Goal: Task Accomplishment & Management: Use online tool/utility

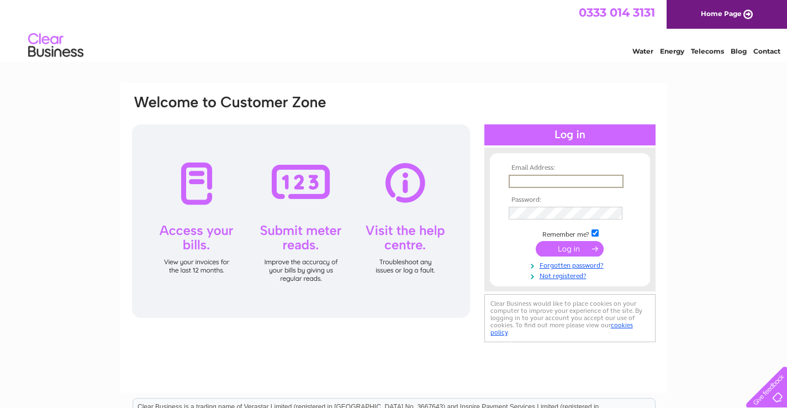
type input "[PERSON_NAME][EMAIL_ADDRESS][DOMAIN_NAME]"
click at [570, 247] on input "submit" at bounding box center [570, 247] width 68 height 15
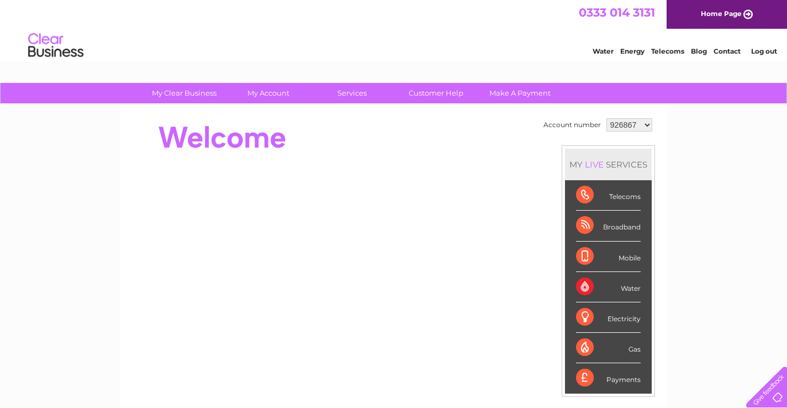
scroll to position [1, 0]
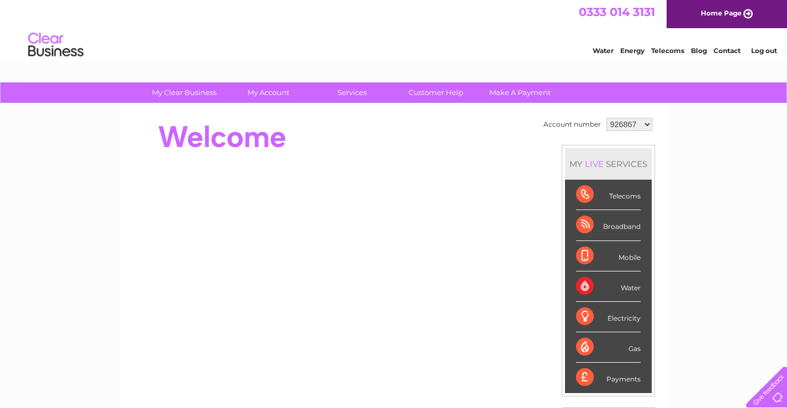
select select "1139298"
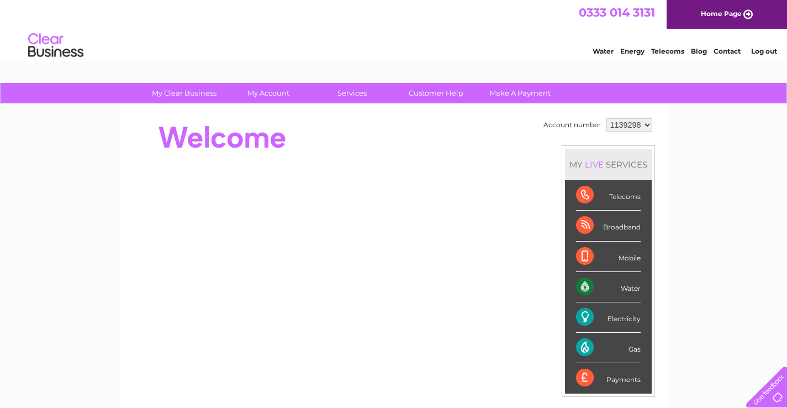
select select "926867"
select select "1139298"
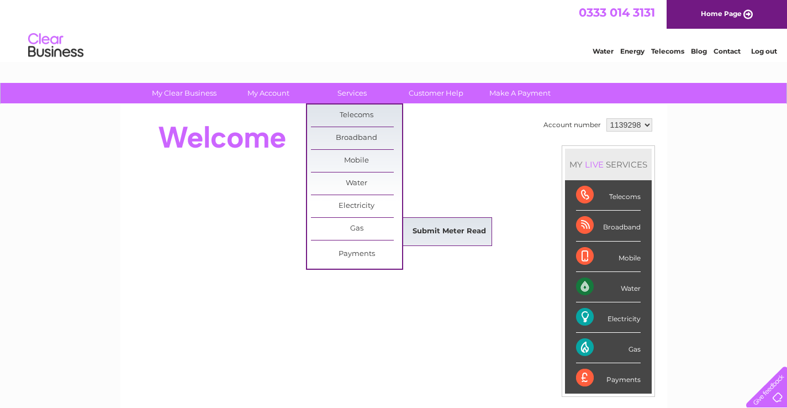
click at [429, 229] on link "Submit Meter Read" at bounding box center [449, 231] width 91 height 22
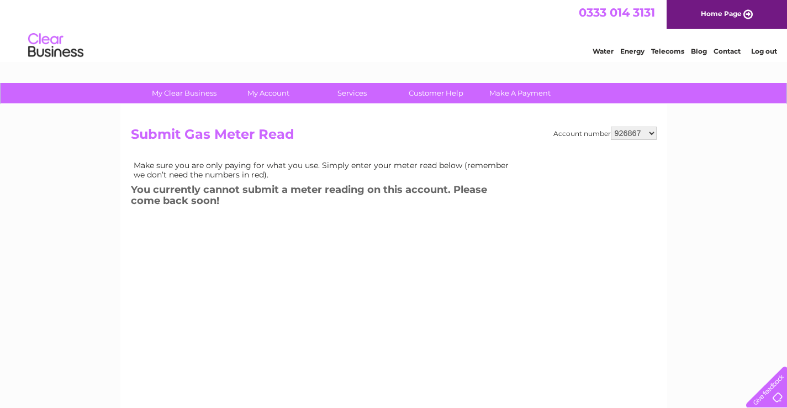
select select "1139298"
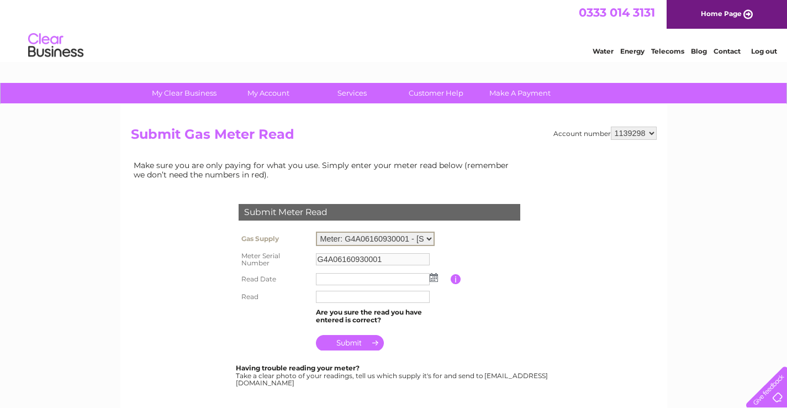
click at [432, 273] on img at bounding box center [434, 277] width 8 height 9
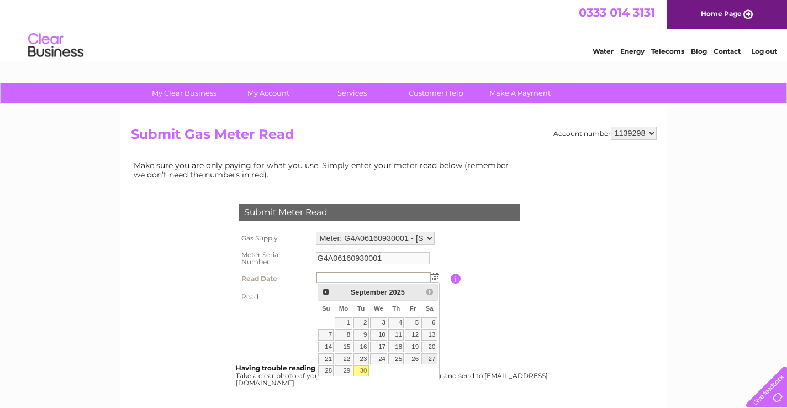
click at [431, 356] on link "27" at bounding box center [428, 358] width 15 height 11
type input "2025/09/27"
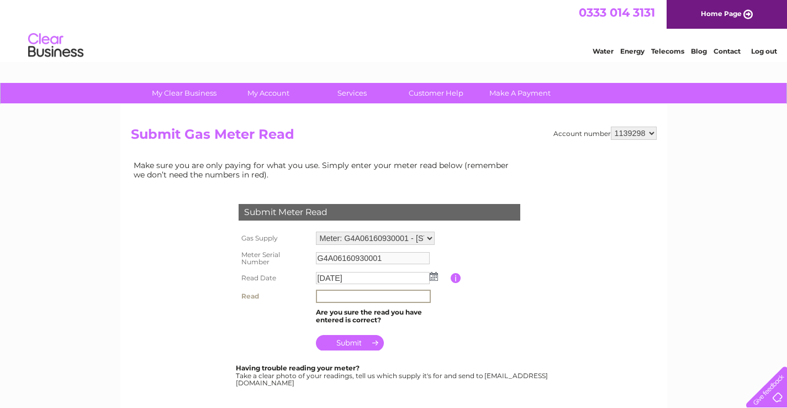
click at [346, 293] on input "text" at bounding box center [373, 295] width 115 height 13
type input "32967"
click at [347, 341] on input "submit" at bounding box center [350, 342] width 68 height 15
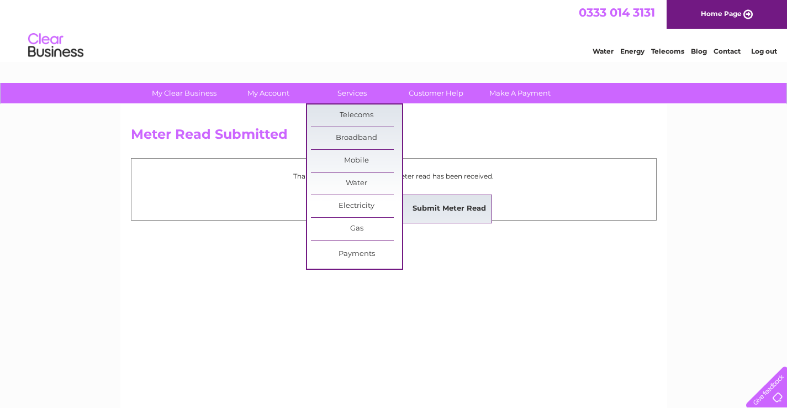
click at [430, 211] on link "Submit Meter Read" at bounding box center [449, 209] width 91 height 22
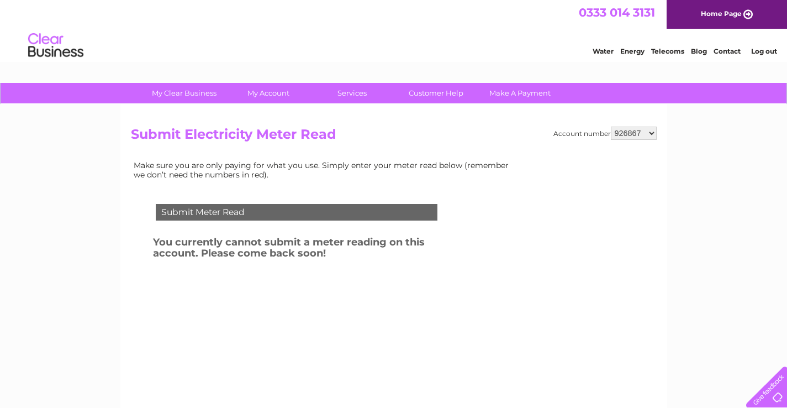
select select "1139298"
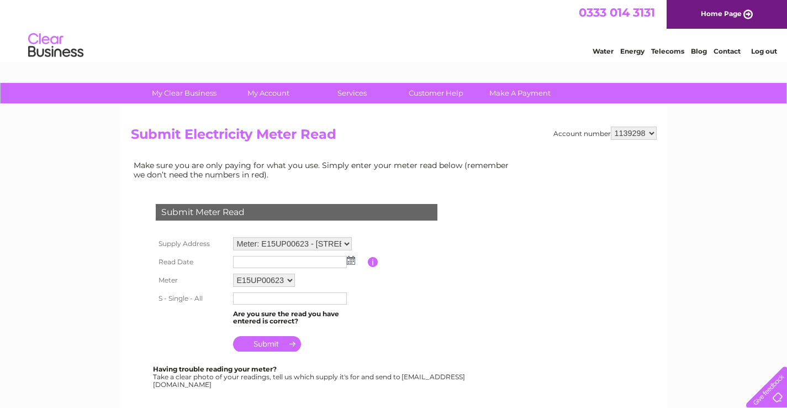
click at [759, 52] on link "Log out" at bounding box center [764, 51] width 26 height 8
